Goal: Information Seeking & Learning: Understand process/instructions

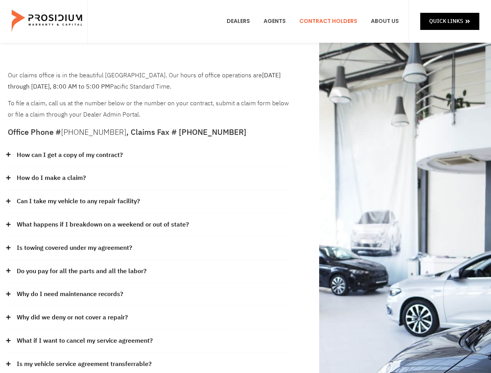
click at [245, 187] on div "How do I make a claim?" at bounding box center [149, 178] width 282 height 23
click at [149, 155] on div "How can I get a copy of my contract?" at bounding box center [149, 155] width 282 height 23
click at [69, 155] on link "How can I get a copy of my contract?" at bounding box center [70, 155] width 106 height 11
click at [149, 178] on div "How do I make a claim?" at bounding box center [149, 178] width 282 height 23
click at [51, 178] on link "How do I make a claim?" at bounding box center [51, 178] width 69 height 11
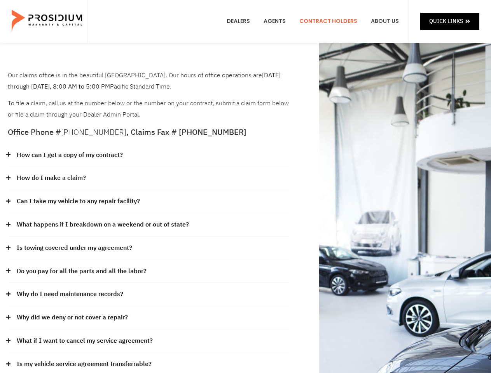
click at [149, 202] on div "Can I take my vehicle to any repair facility?" at bounding box center [149, 201] width 282 height 23
click at [79, 201] on link "Can I take my vehicle to any repair facility?" at bounding box center [78, 201] width 123 height 11
click at [149, 225] on link "What happens if I breakdown on a weekend or out of state?" at bounding box center [103, 224] width 172 height 11
click at [102, 225] on link "What happens if I breakdown on a weekend or out of state?" at bounding box center [103, 224] width 172 height 11
click at [149, 248] on div "Is towing covered under my agreement?" at bounding box center [149, 248] width 282 height 23
